Goal: Information Seeking & Learning: Learn about a topic

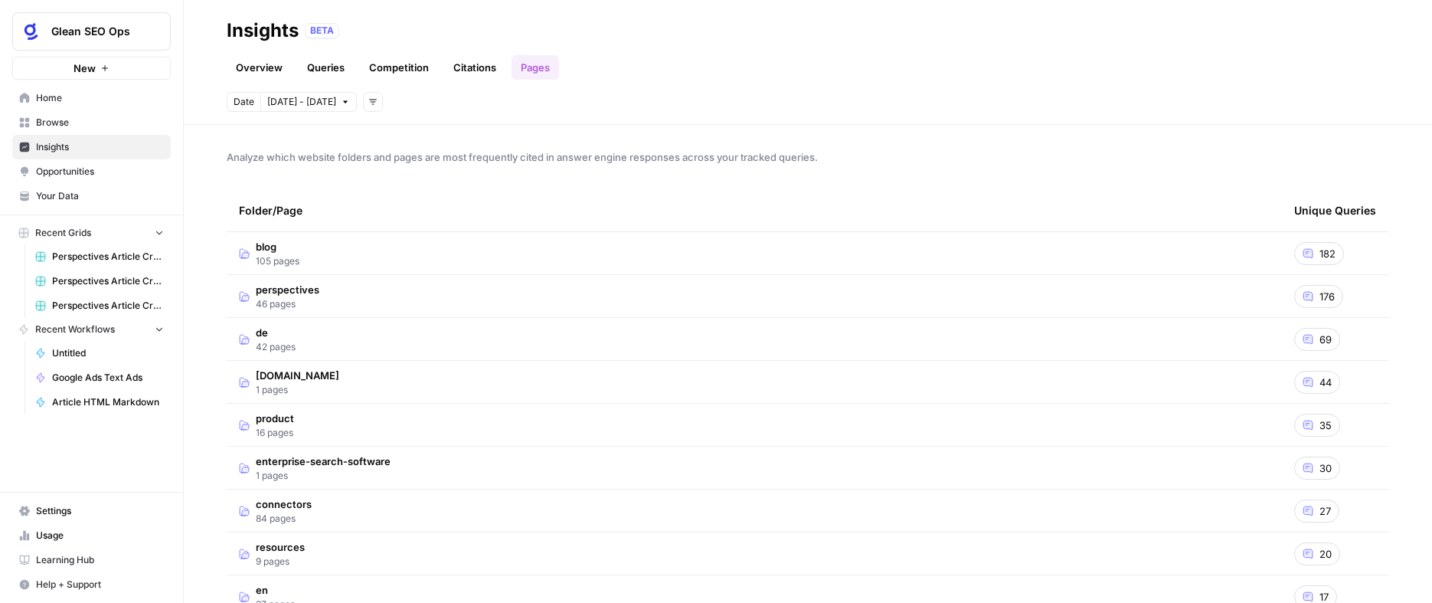
click at [348, 289] on td "perspectives 46 pages" at bounding box center [754, 296] width 1055 height 42
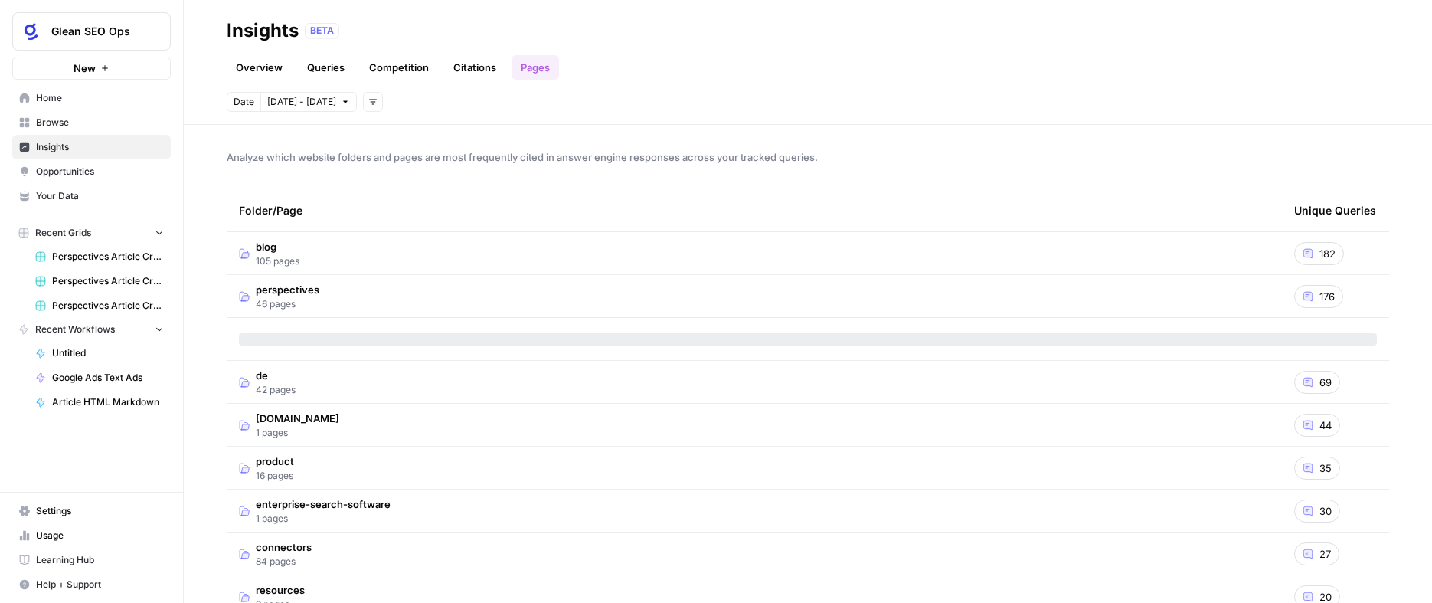
click at [600, 110] on div "Date [DATE] - [DATE] Add filters" at bounding box center [808, 102] width 1163 height 20
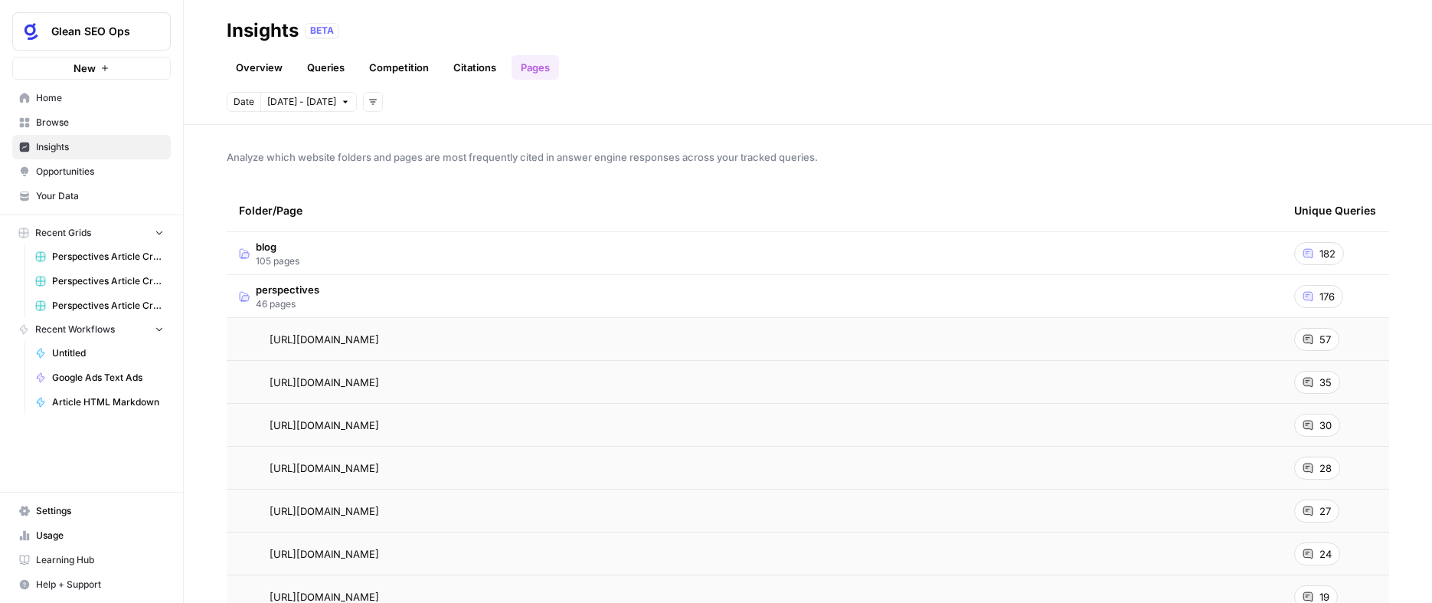
scroll to position [19, 0]
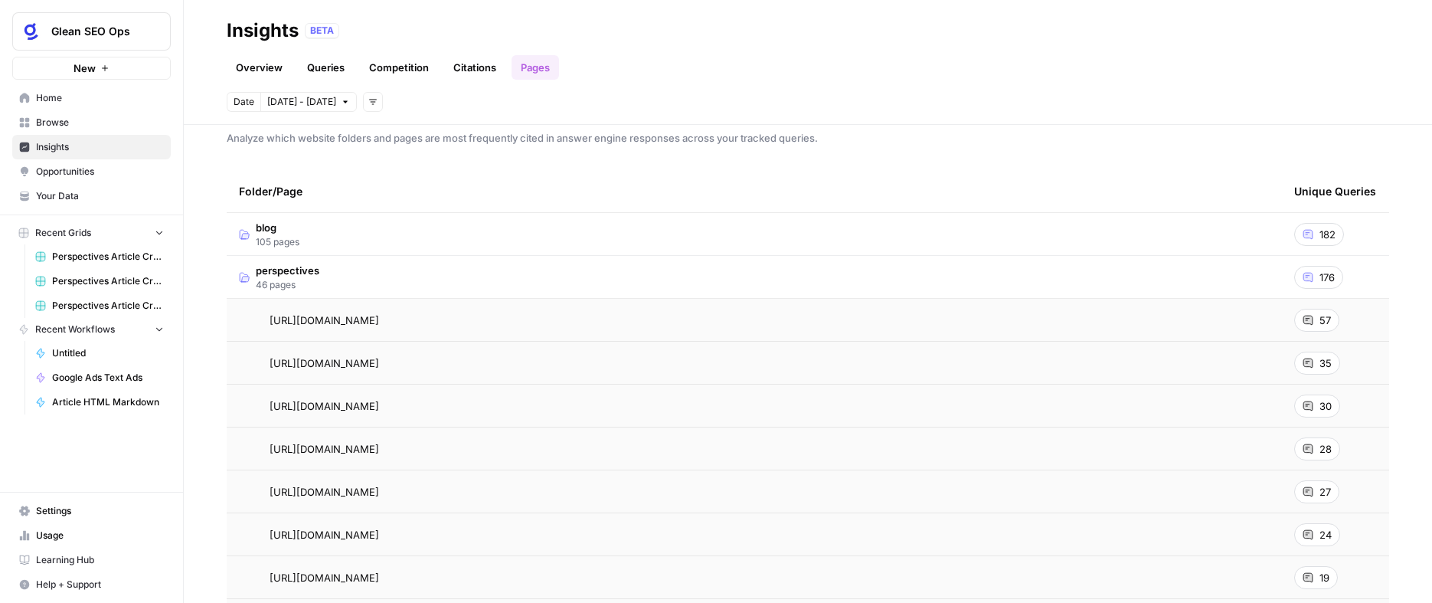
click at [1321, 319] on span "57" at bounding box center [1325, 319] width 11 height 15
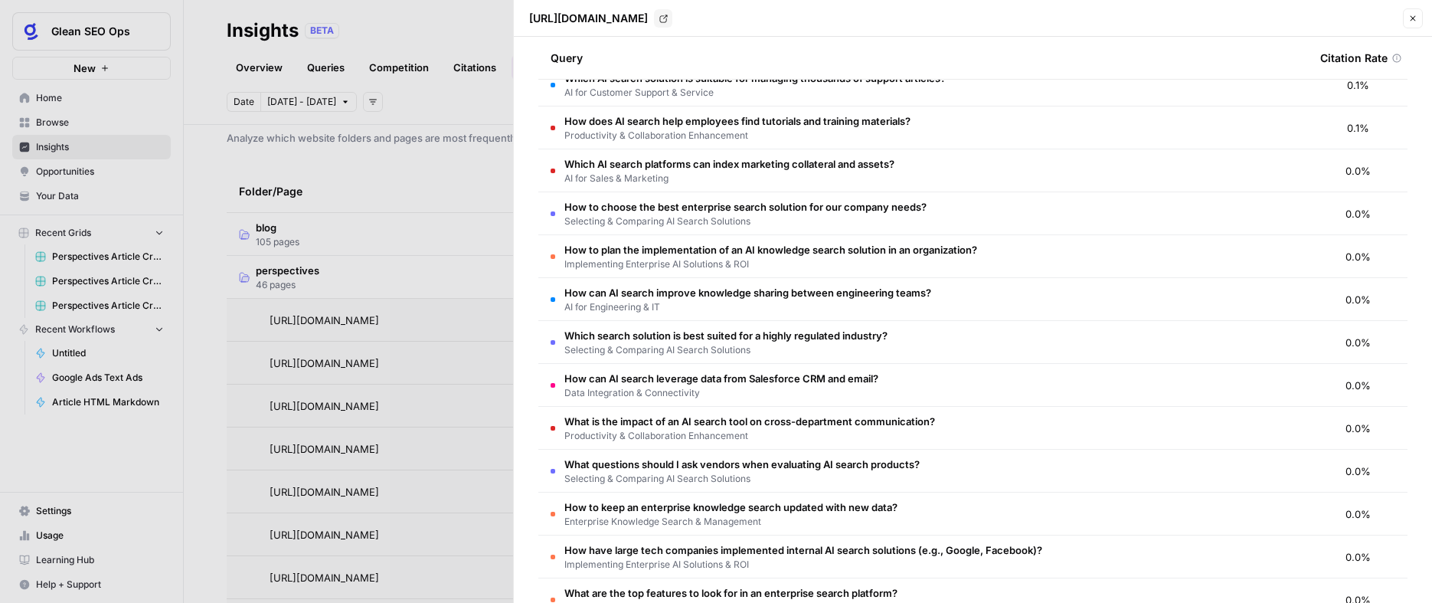
scroll to position [664, 0]
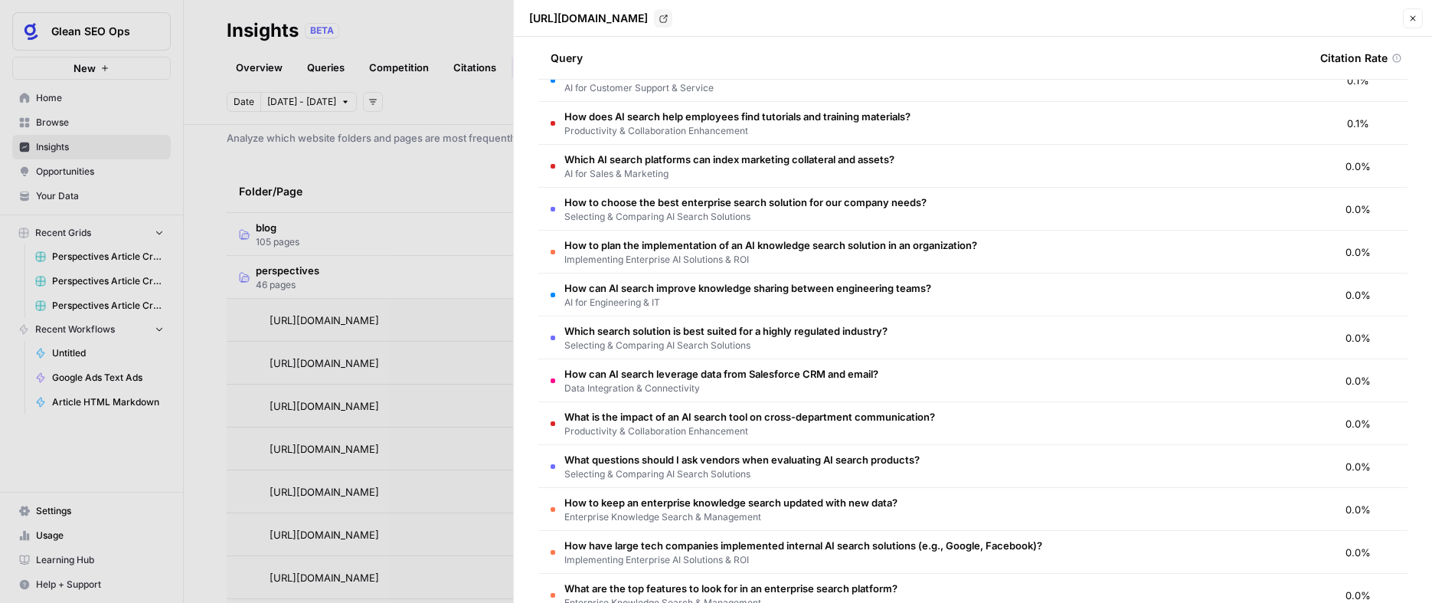
click at [1414, 18] on icon "button" at bounding box center [1413, 18] width 5 height 5
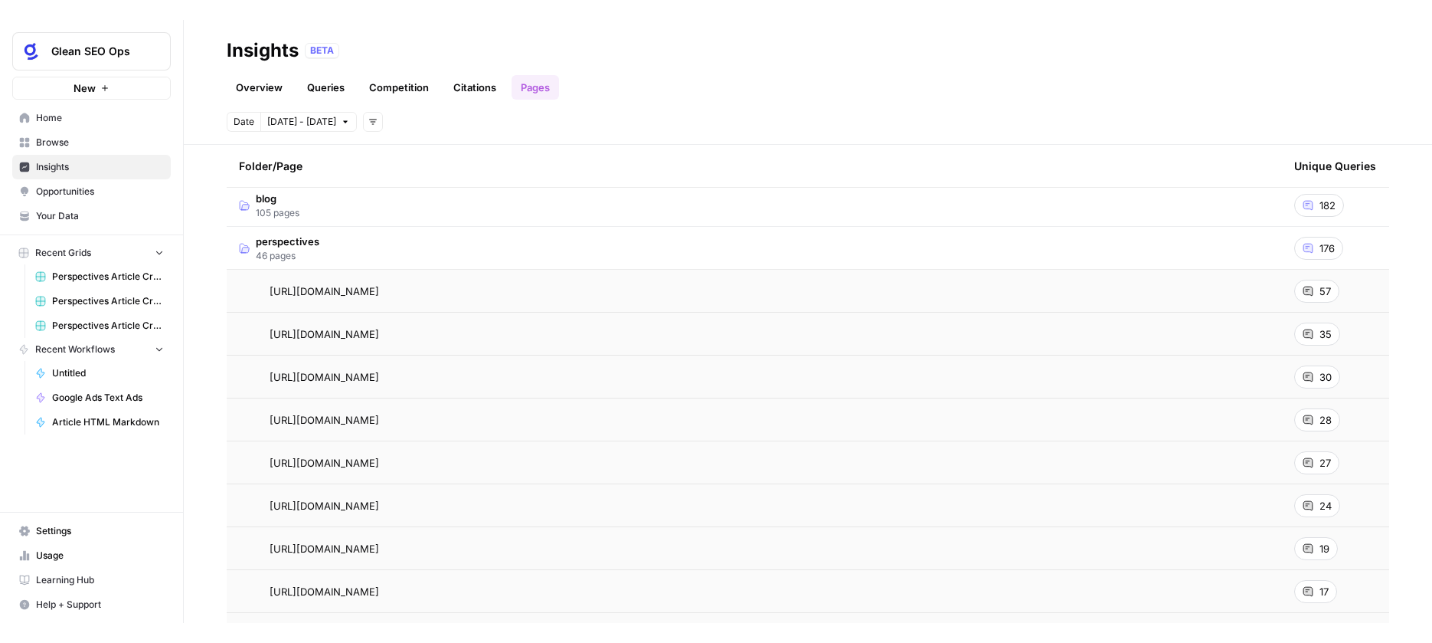
scroll to position [71, 0]
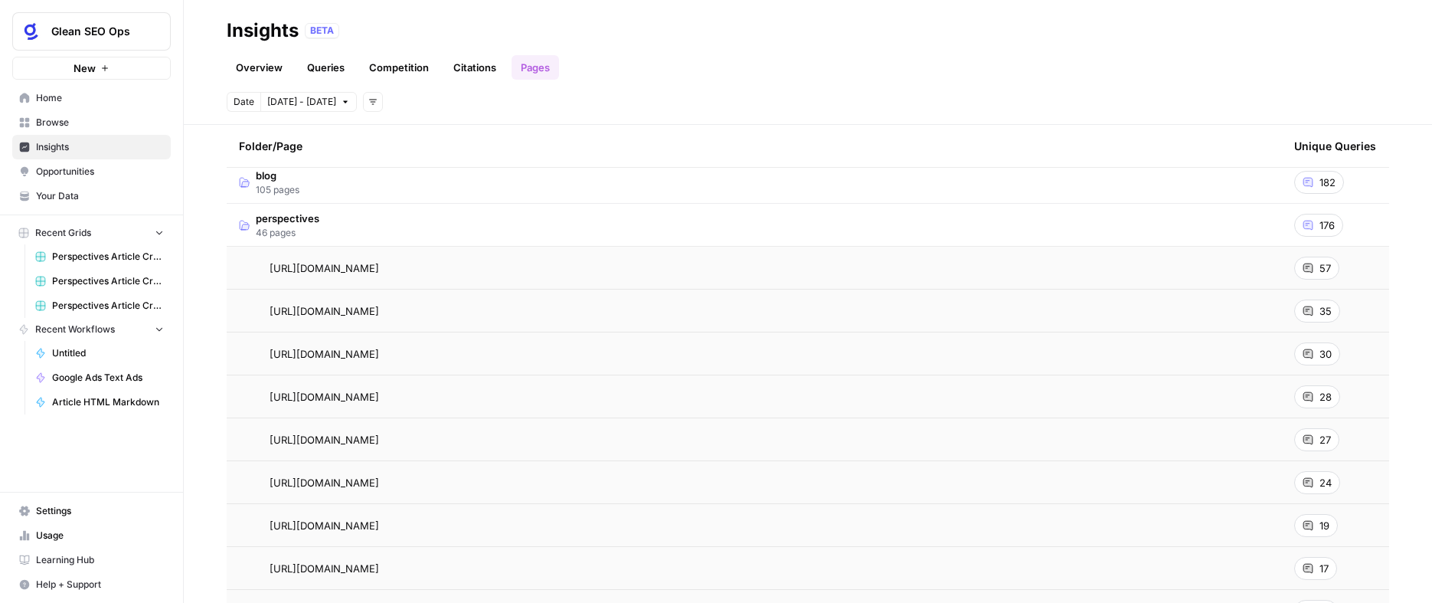
click at [1019, 57] on div "Overview Queries Competition Citations Pages" at bounding box center [808, 61] width 1163 height 37
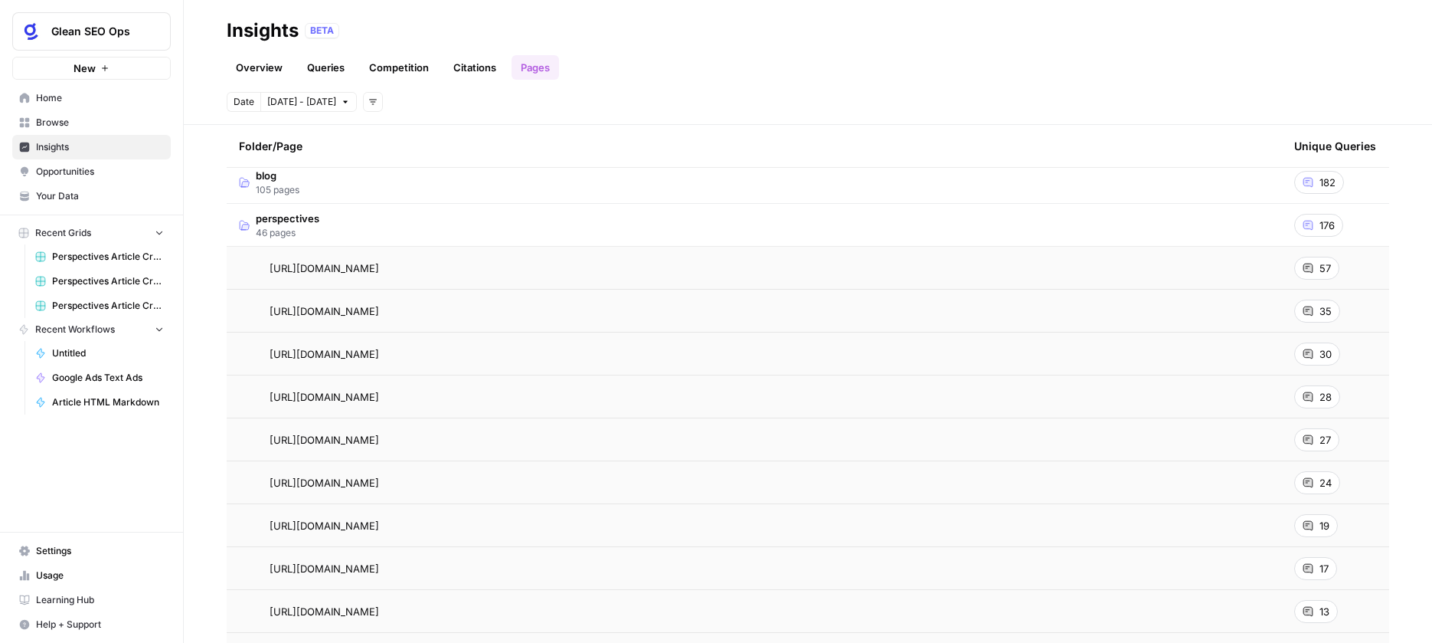
click at [837, 76] on div "Overview Queries Competition Citations Pages" at bounding box center [808, 61] width 1163 height 37
click at [67, 554] on span "Settings" at bounding box center [100, 551] width 128 height 14
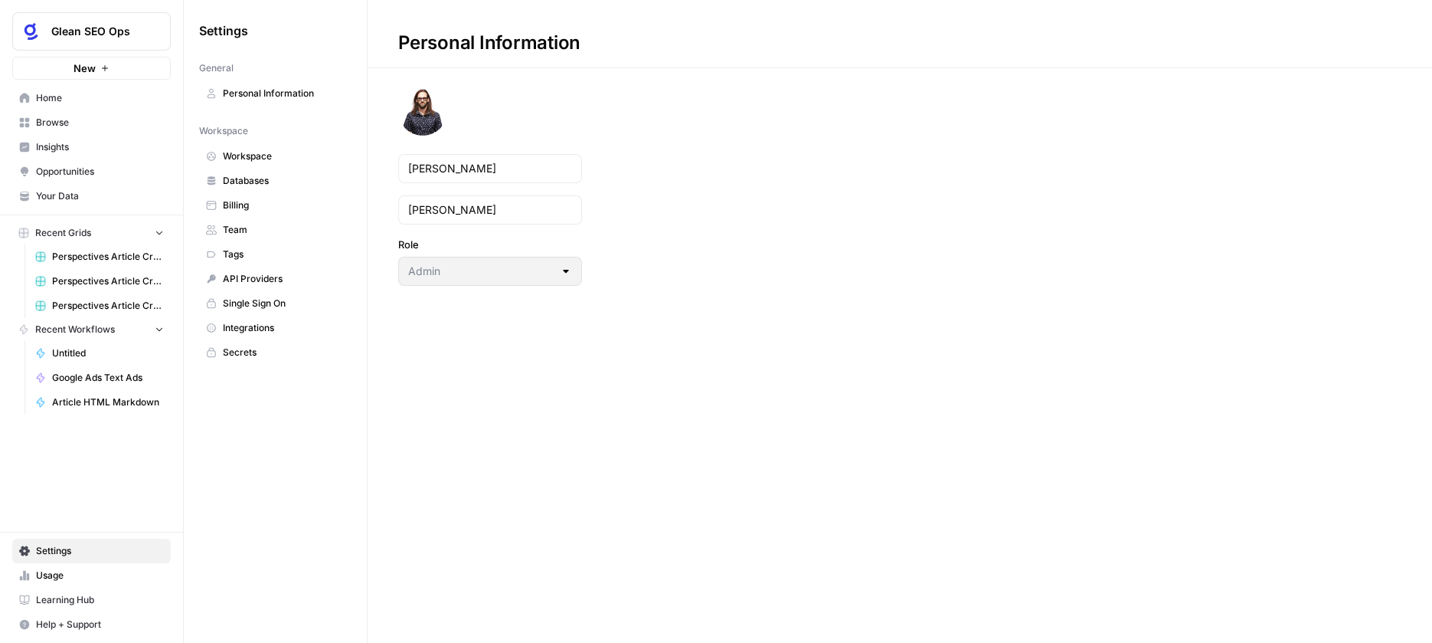
click at [81, 145] on span "Insights" at bounding box center [100, 147] width 128 height 14
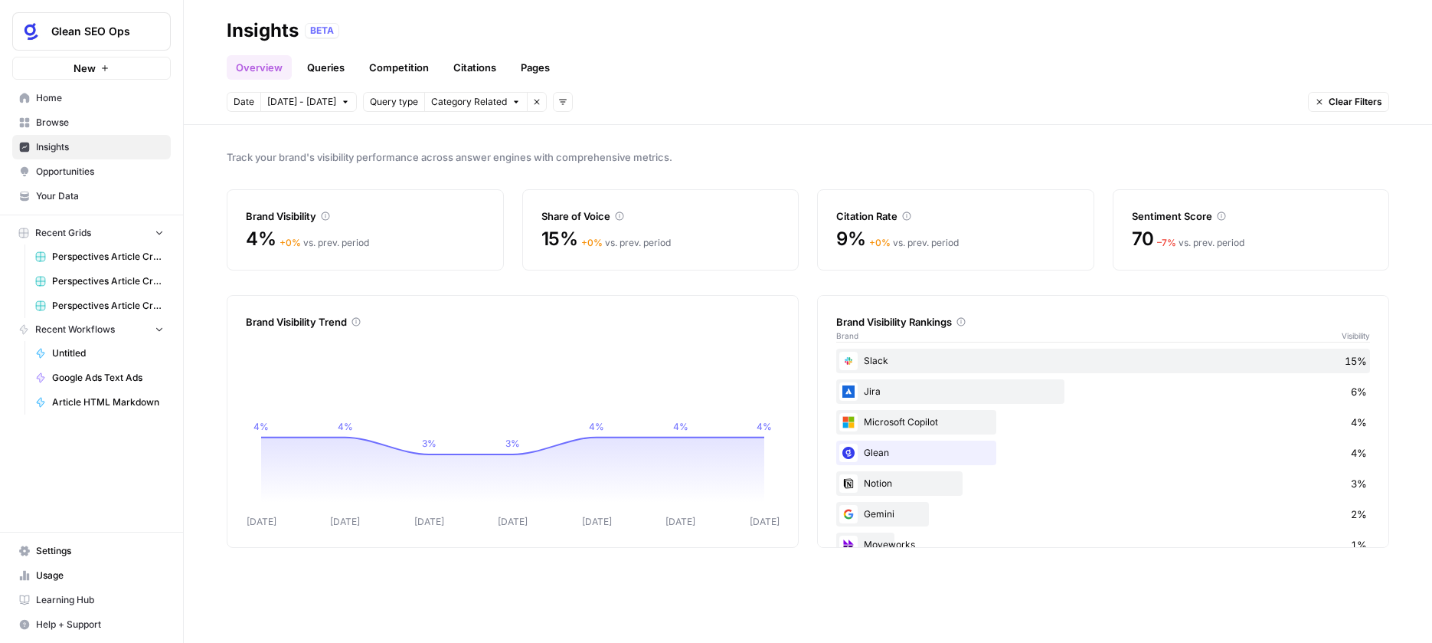
click at [457, 66] on link "Citations" at bounding box center [474, 67] width 61 height 25
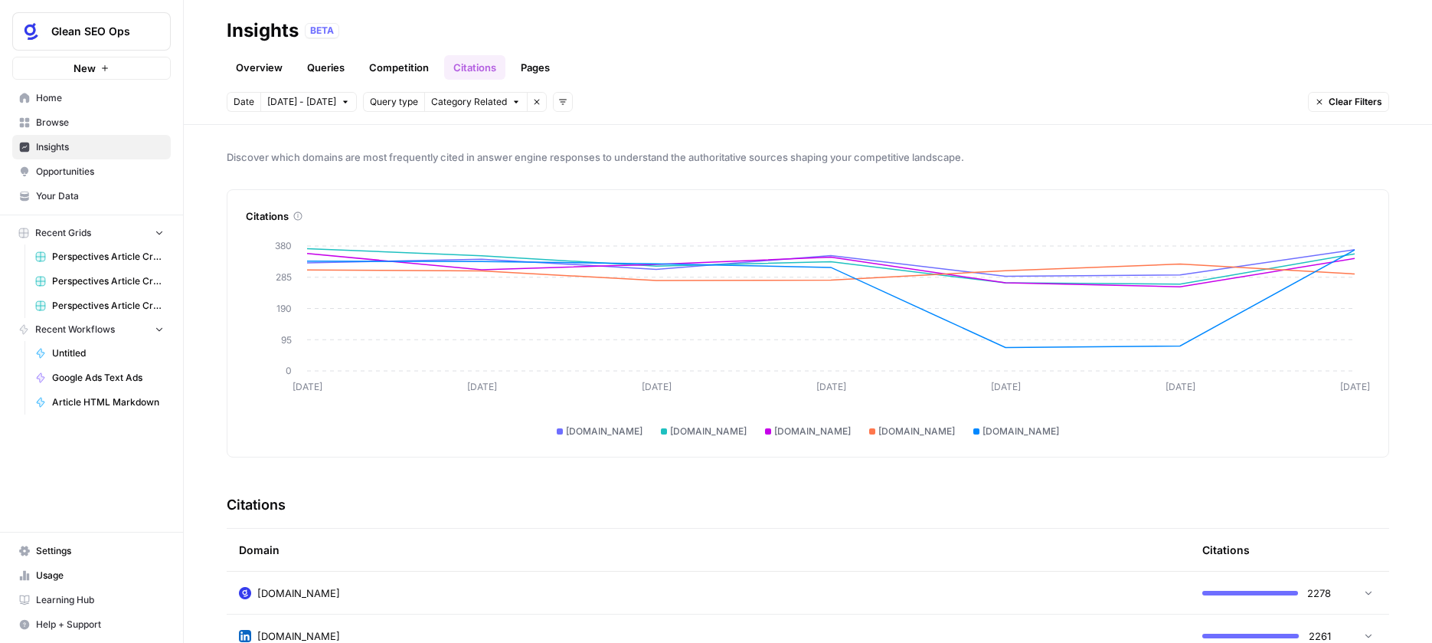
click at [324, 70] on link "Queries" at bounding box center [326, 67] width 56 height 25
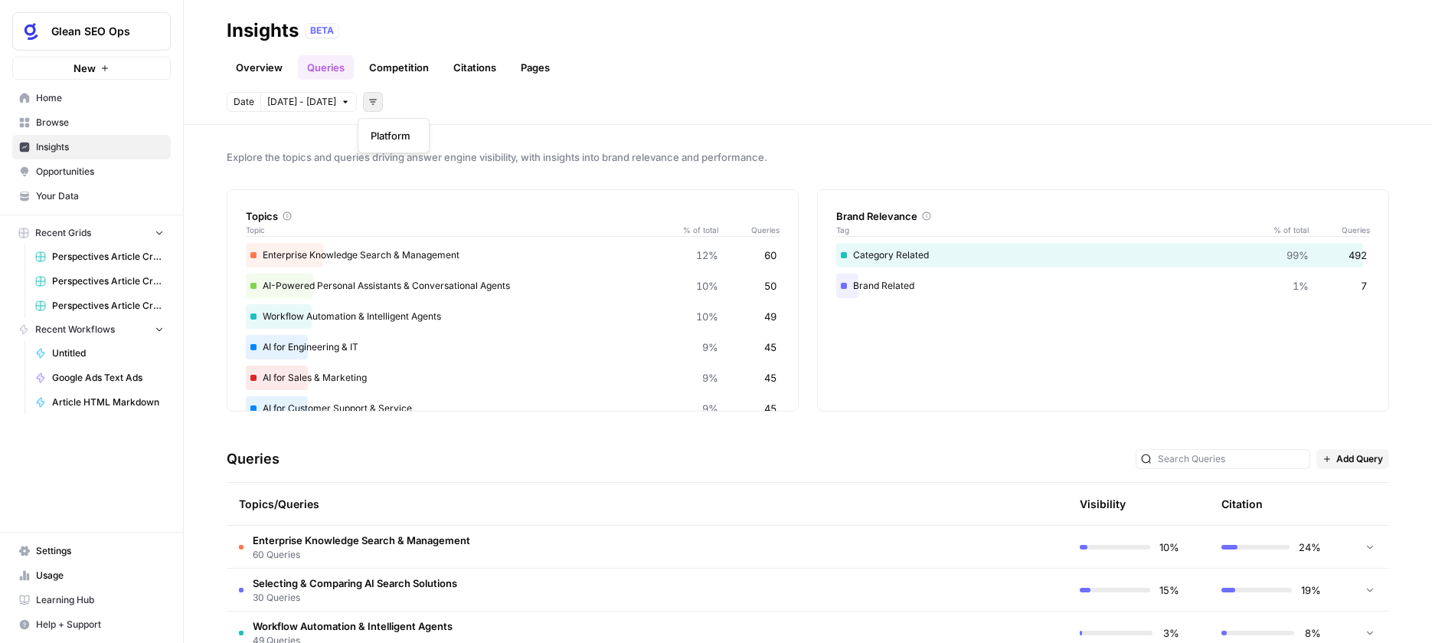
click at [368, 102] on icon "button" at bounding box center [372, 101] width 9 height 9
click at [398, 139] on span "Platform" at bounding box center [391, 135] width 40 height 15
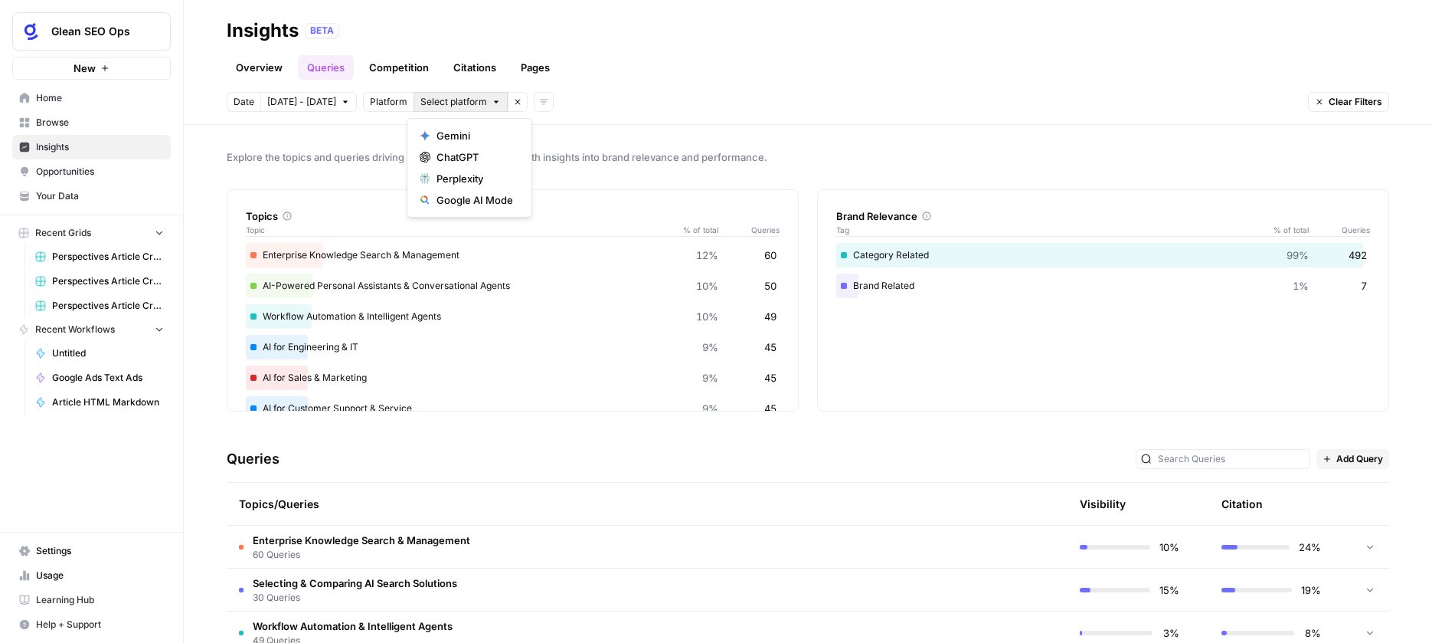
click at [442, 104] on span "Select platform" at bounding box center [453, 102] width 67 height 14
click at [668, 104] on div "Date [DATE] - [DATE] Platform Select platform Remove filter Add filters Clear F…" at bounding box center [808, 102] width 1163 height 20
click at [512, 105] on icon "button" at bounding box center [516, 101] width 9 height 9
